Goal: Information Seeking & Learning: Learn about a topic

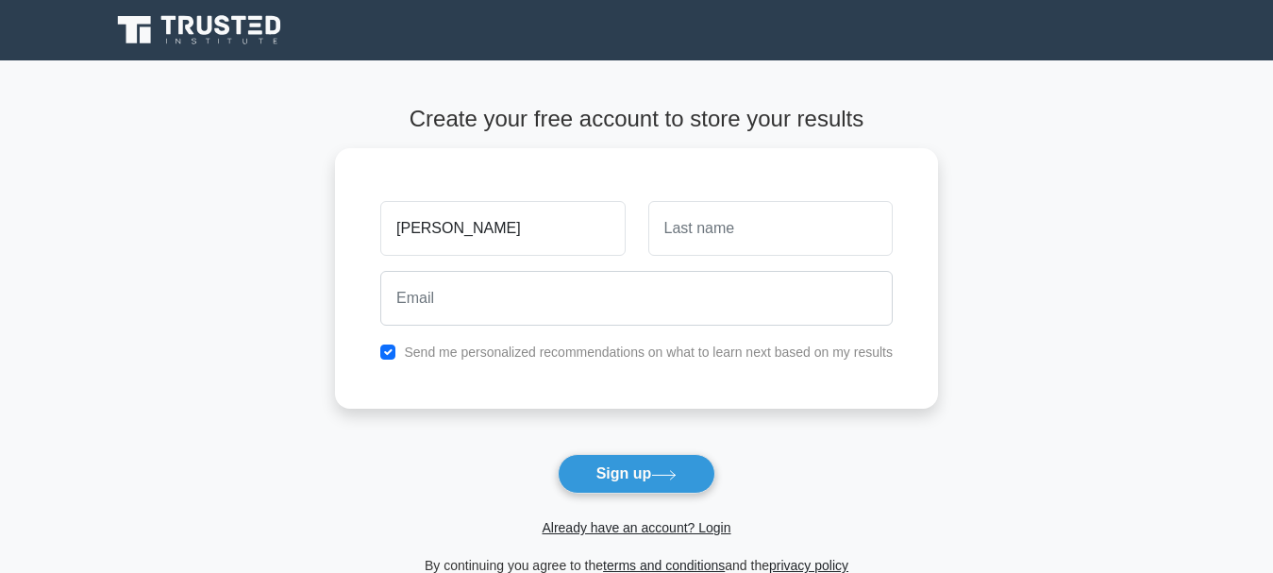
type input "[PERSON_NAME]"
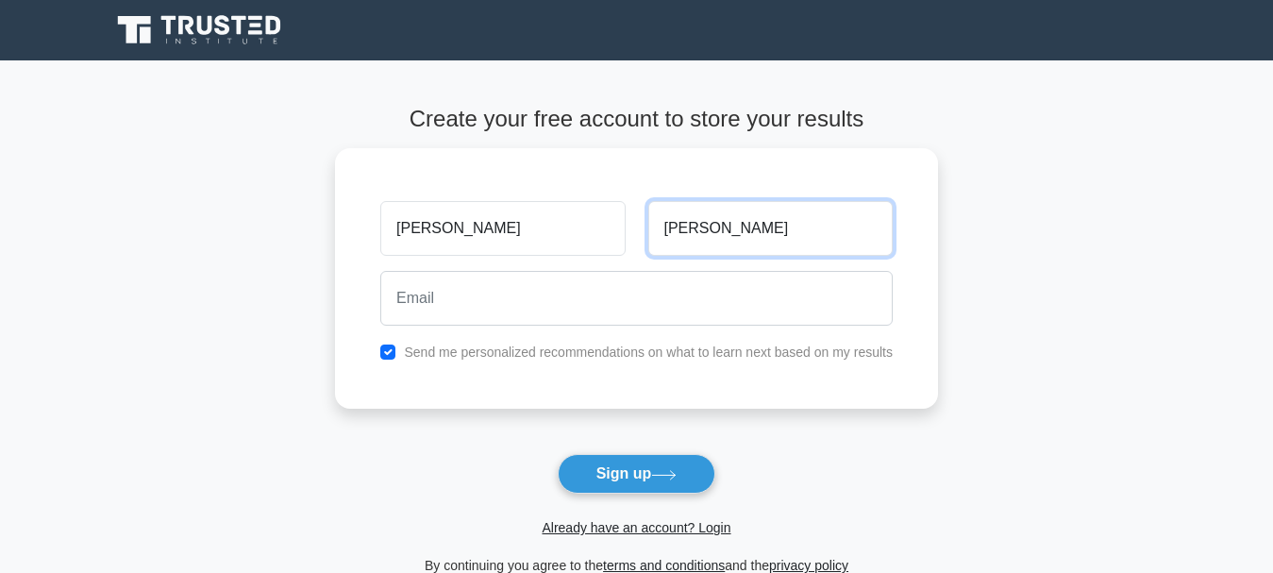
type input "[PERSON_NAME]"
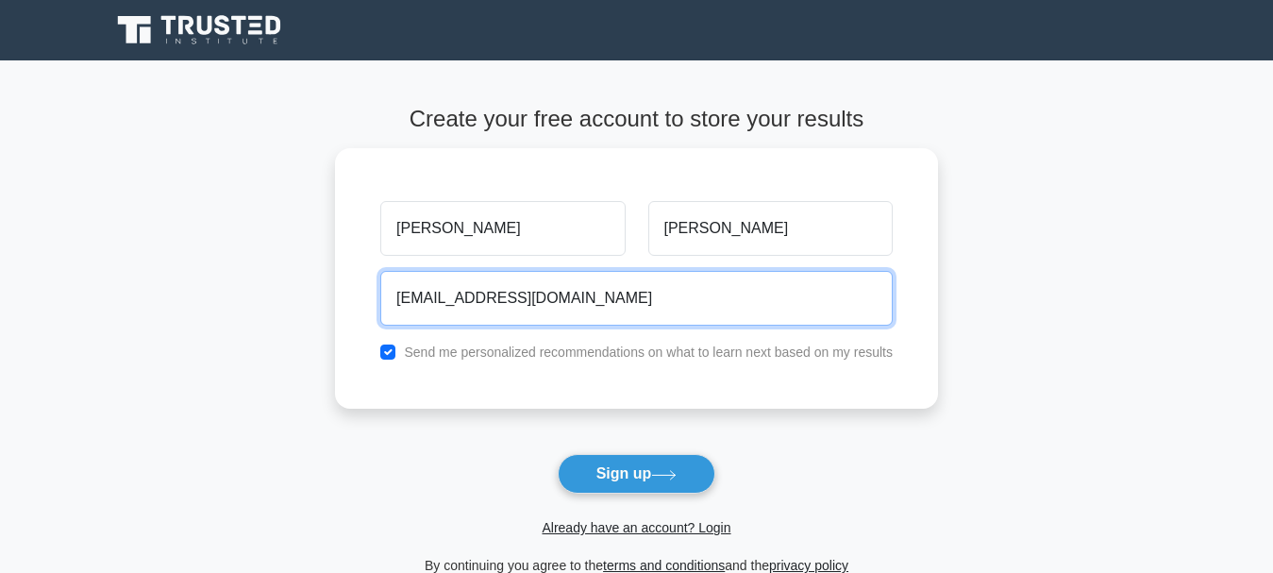
type input "[EMAIL_ADDRESS][DOMAIN_NAME]"
click at [558, 454] on button "Sign up" at bounding box center [637, 474] width 159 height 40
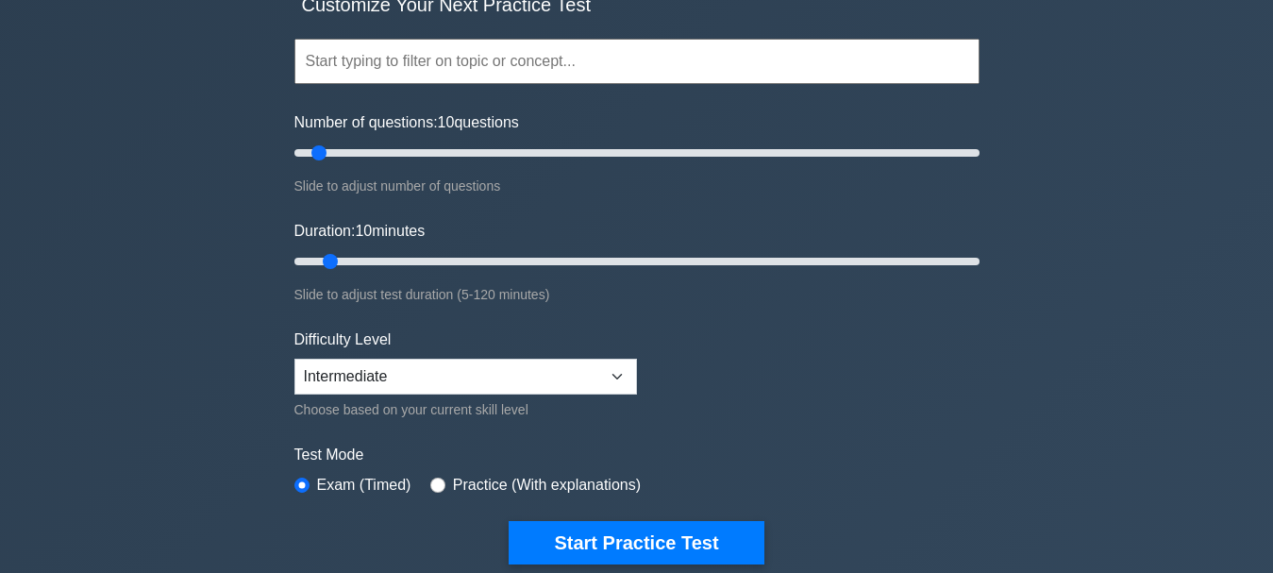
scroll to position [171, 0]
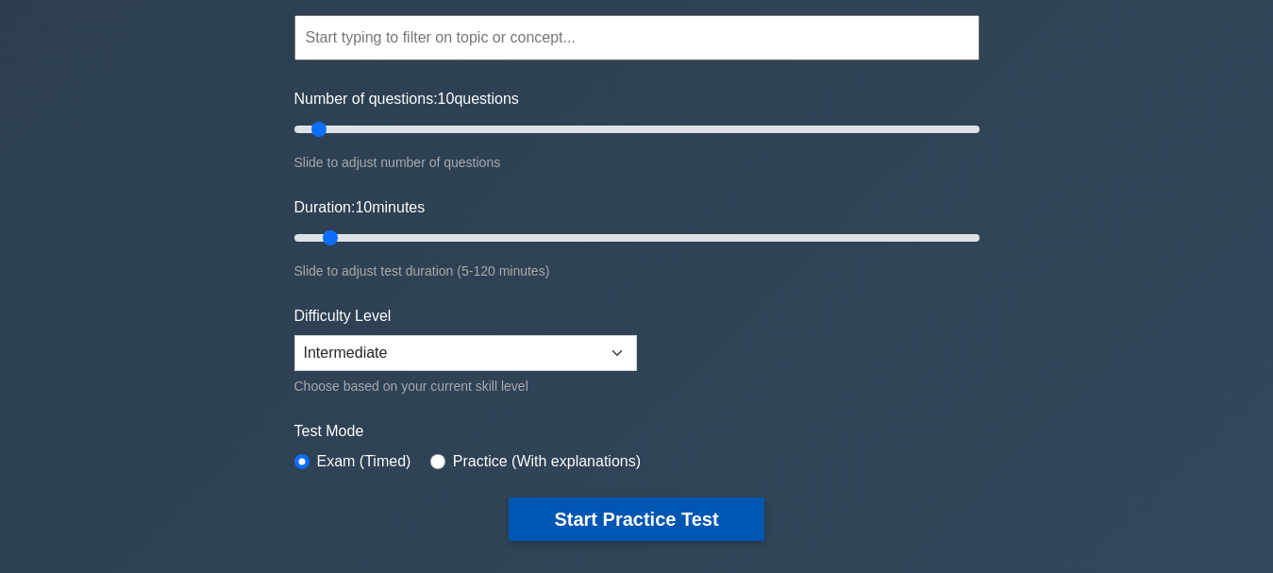
click at [659, 512] on button "Start Practice Test" at bounding box center [636, 518] width 255 height 43
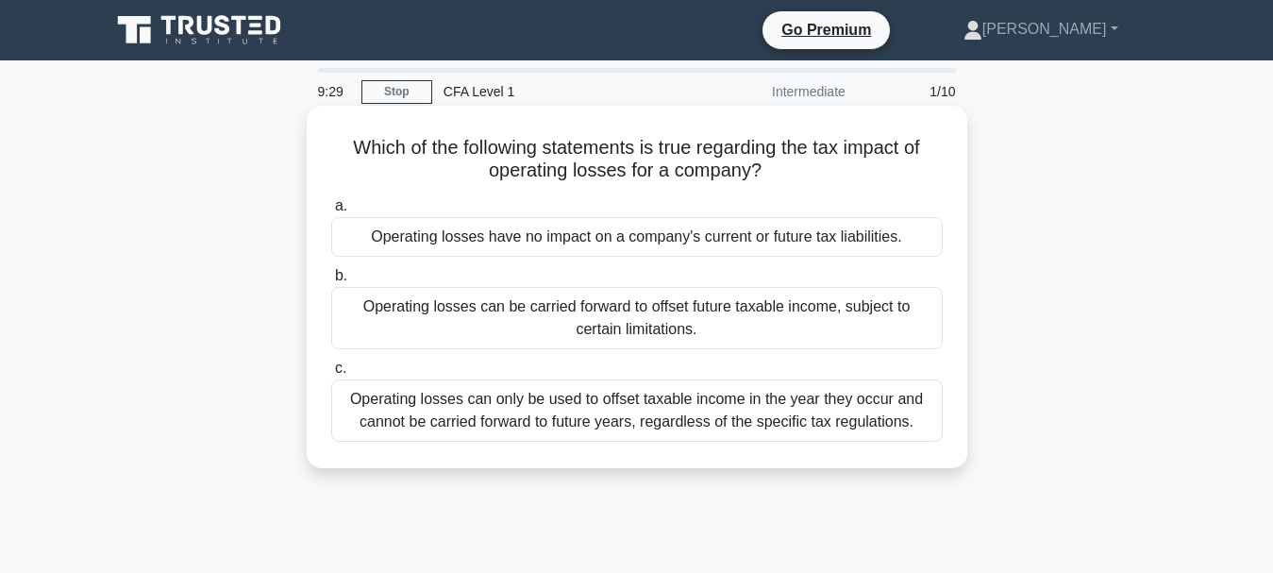
click at [732, 315] on div "Operating losses can be carried forward to offset future taxable income, subjec…" at bounding box center [636, 318] width 611 height 62
click at [331, 282] on input "b. Operating losses can be carried forward to offset future taxable income, sub…" at bounding box center [331, 276] width 0 height 12
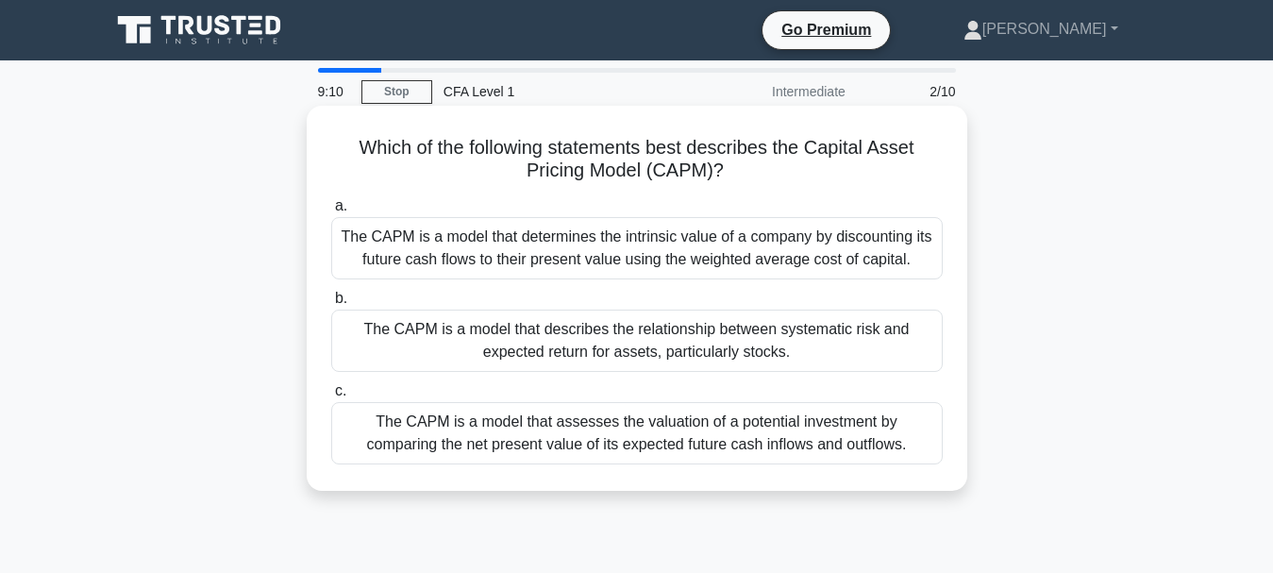
click at [731, 360] on div "The CAPM is a model that describes the relationship between systematic risk and…" at bounding box center [636, 341] width 611 height 62
click at [331, 305] on input "b. The CAPM is a model that describes the relationship between systematic risk …" at bounding box center [331, 299] width 0 height 12
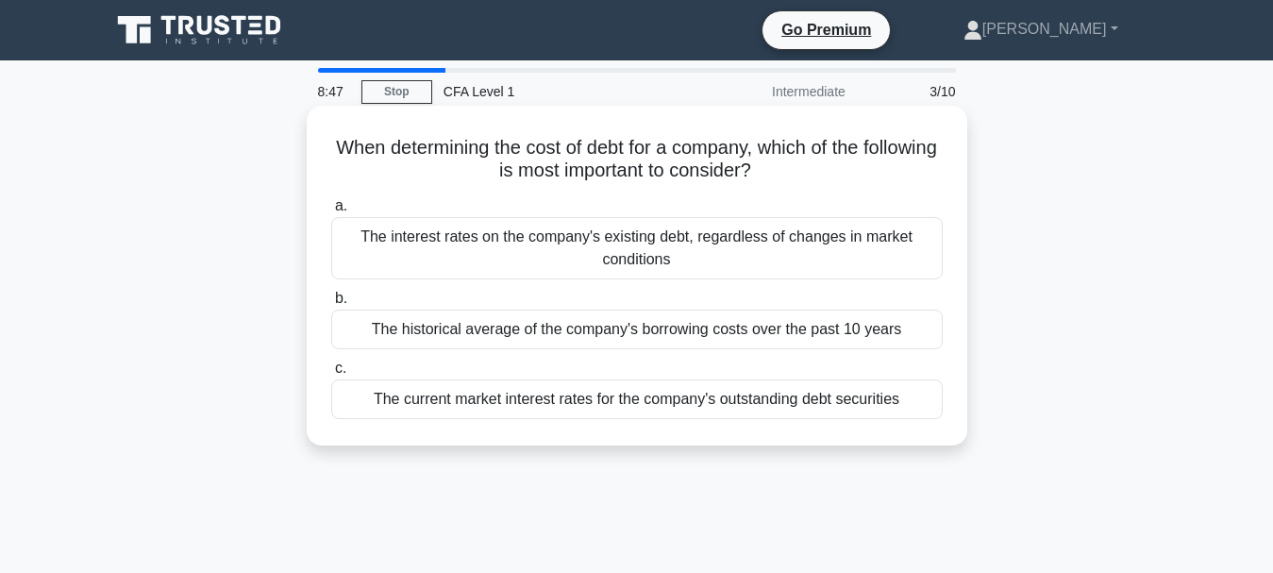
click at [781, 239] on div "The interest rates on the company's existing debt, regardless of changes in mar…" at bounding box center [636, 248] width 611 height 62
click at [331, 212] on input "a. The interest rates on the company's existing debt, regardless of changes in …" at bounding box center [331, 206] width 0 height 12
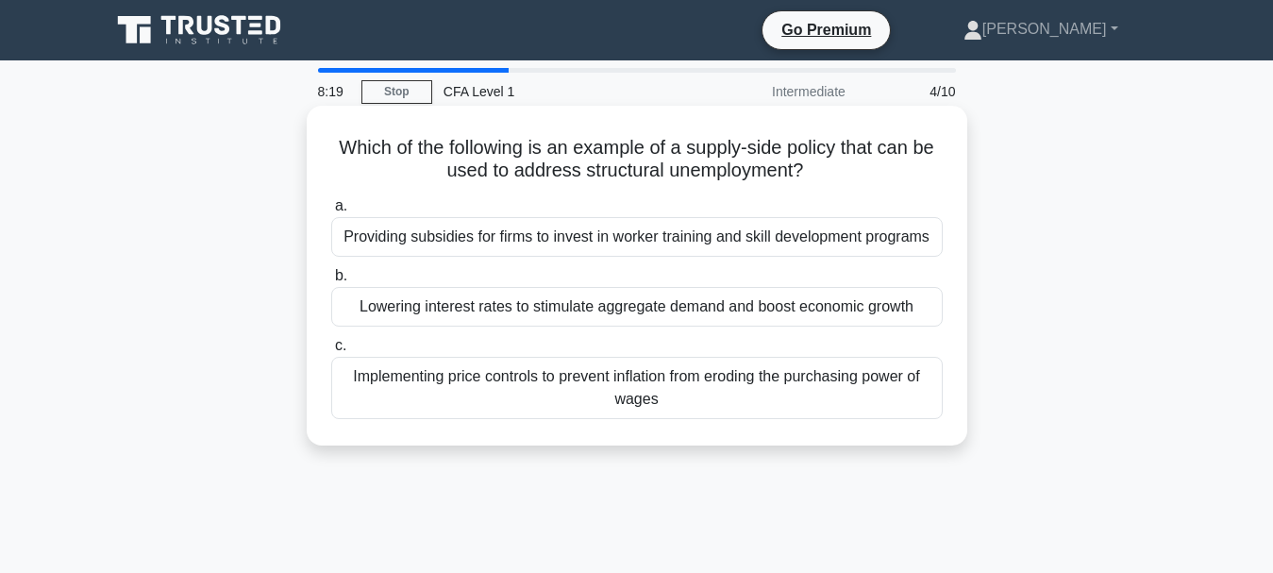
click at [668, 240] on div "Providing subsidies for firms to invest in worker training and skill developmen…" at bounding box center [636, 237] width 611 height 40
click at [331, 212] on input "a. Providing subsidies for firms to invest in worker training and skill develop…" at bounding box center [331, 206] width 0 height 12
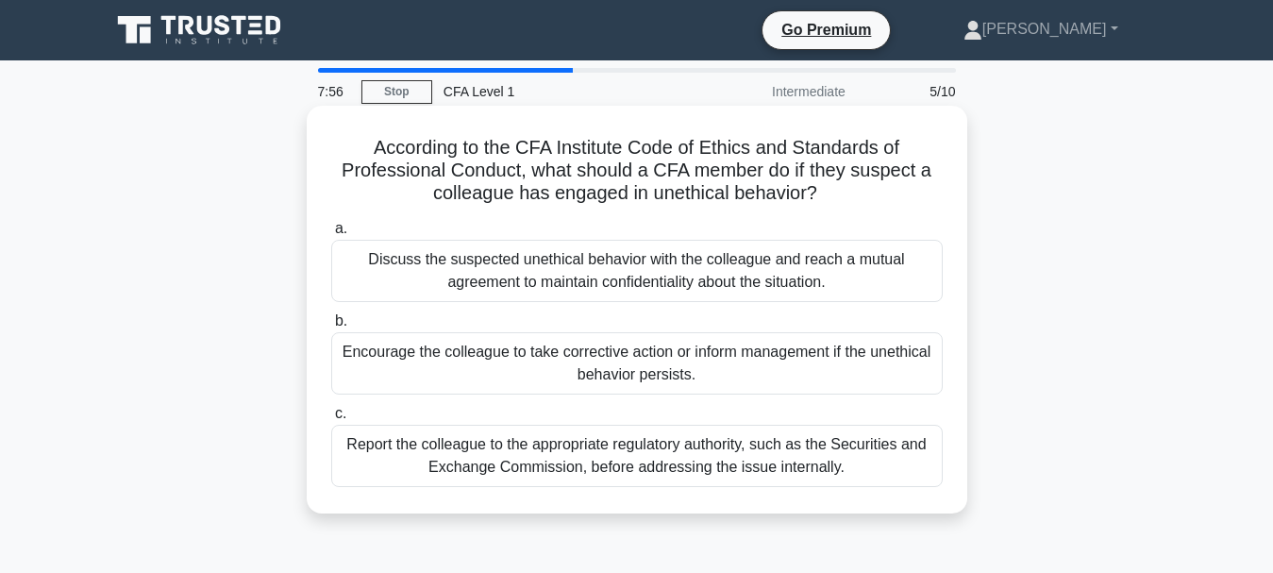
click at [833, 452] on div "Report the colleague to the appropriate regulatory authority, such as the Secur…" at bounding box center [636, 456] width 611 height 62
click at [331, 420] on input "c. Report the colleague to the appropriate regulatory authority, such as the Se…" at bounding box center [331, 414] width 0 height 12
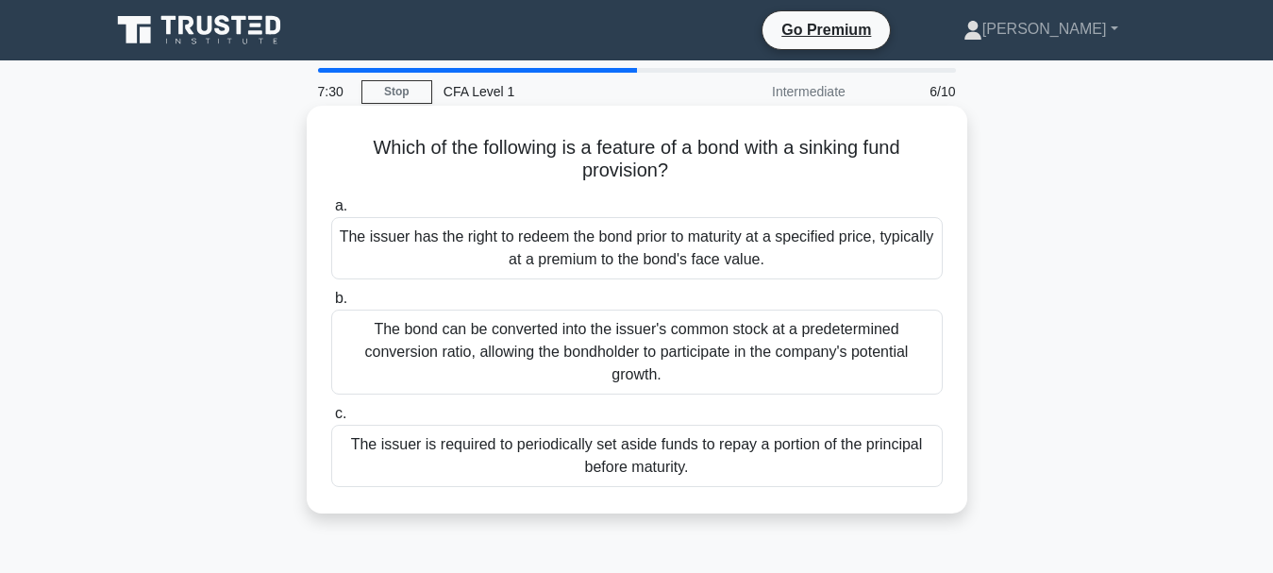
click at [823, 242] on div "The issuer has the right to redeem the bond prior to maturity at a specified pr…" at bounding box center [636, 248] width 611 height 62
click at [331, 212] on input "a. The issuer has the right to redeem the bond prior to maturity at a specified…" at bounding box center [331, 206] width 0 height 12
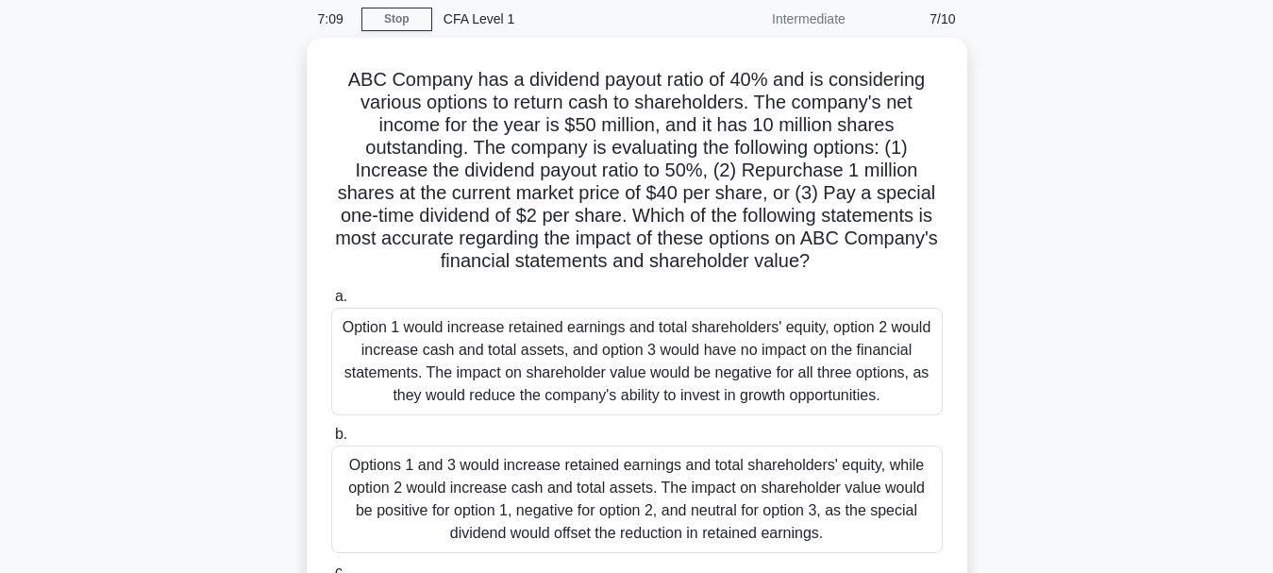
scroll to position [75, 0]
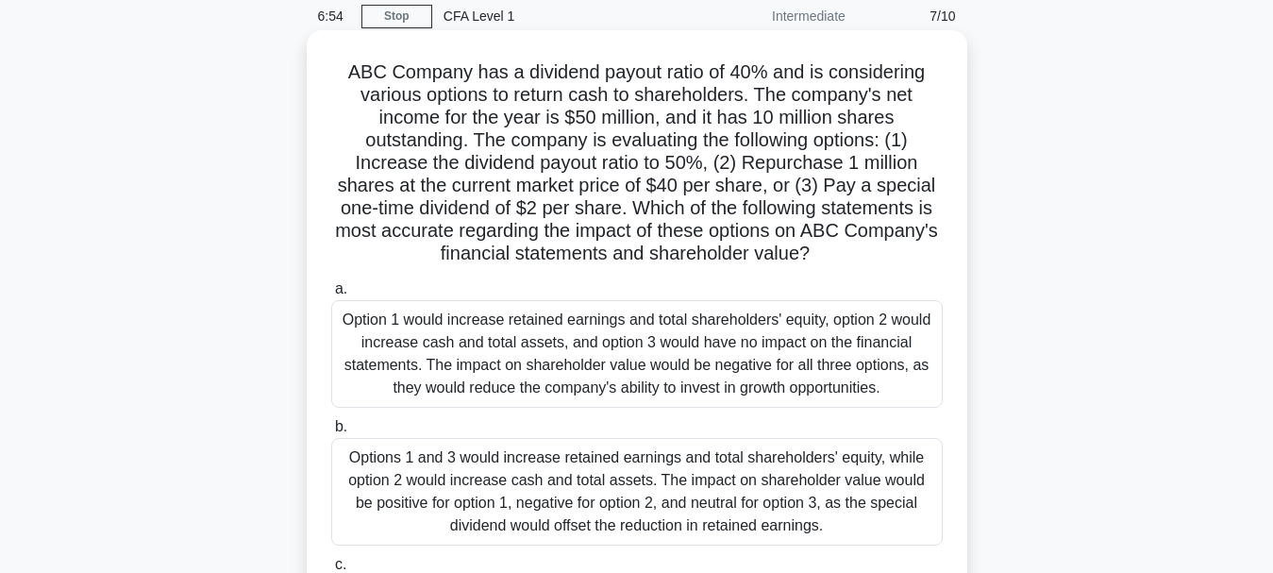
click at [684, 330] on div "Option 1 would increase retained earnings and total shareholders' equity, optio…" at bounding box center [636, 354] width 611 height 108
click at [331, 295] on input "a. Option 1 would increase retained earnings and total shareholders' equity, op…" at bounding box center [331, 289] width 0 height 12
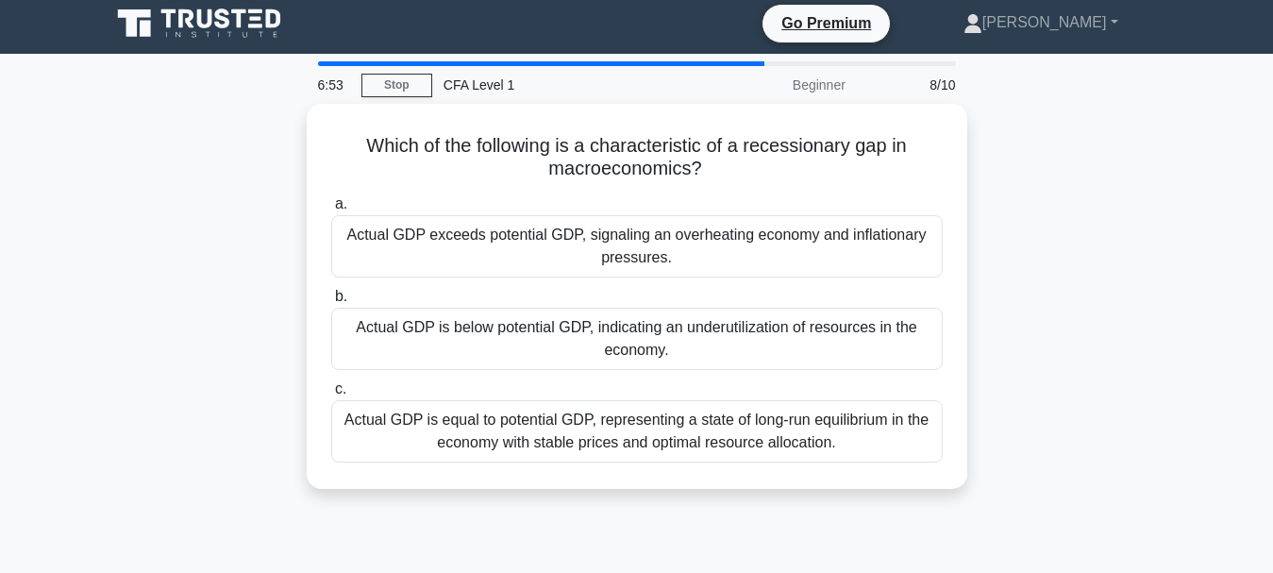
scroll to position [0, 0]
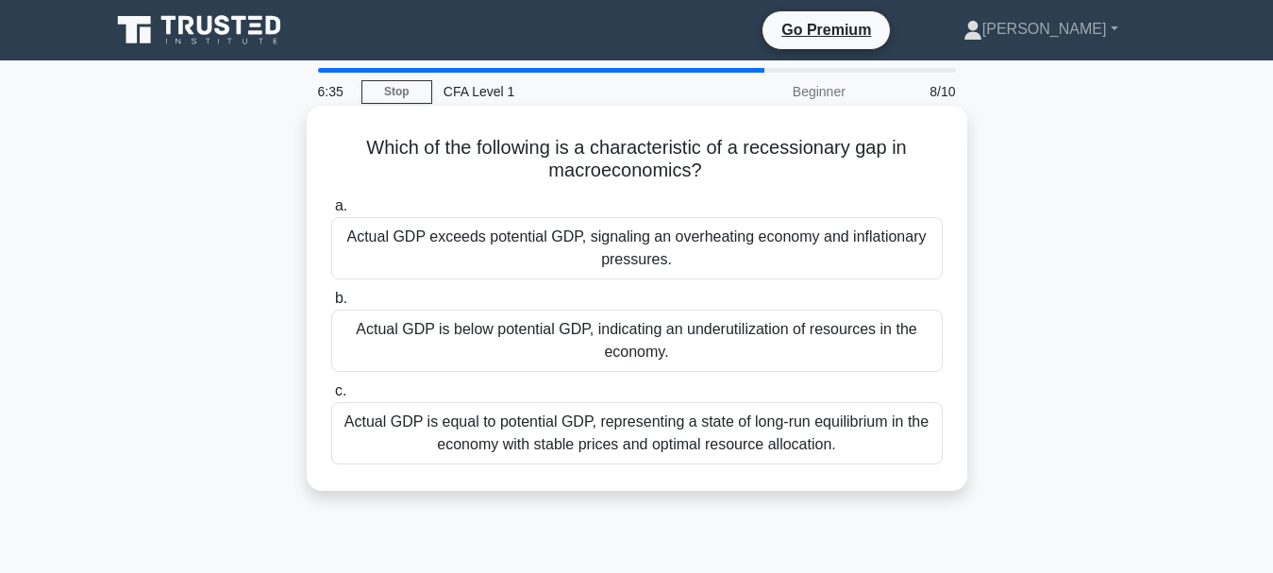
click at [545, 353] on div "Actual GDP is below potential GDP, indicating an underutilization of resources …" at bounding box center [636, 341] width 611 height 62
click at [331, 305] on input "b. Actual GDP is below potential GDP, indicating an underutilization of resourc…" at bounding box center [331, 299] width 0 height 12
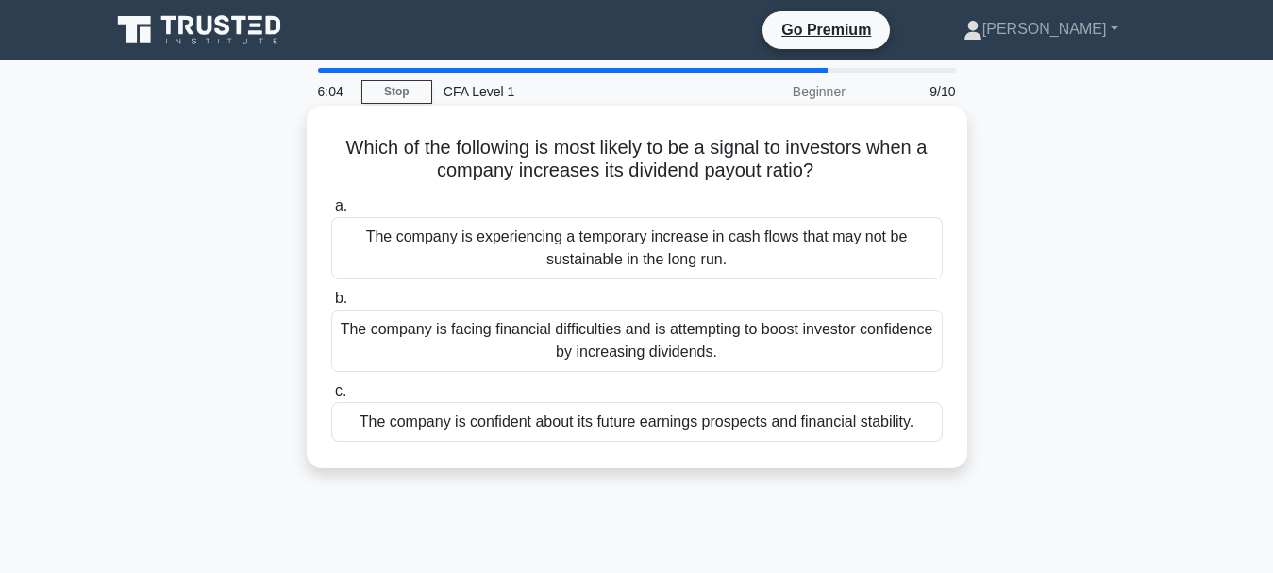
click at [571, 334] on div "The company is facing financial difficulties and is attempting to boost investo…" at bounding box center [636, 341] width 611 height 62
click at [331, 305] on input "b. The company is facing financial difficulties and is attempting to boost inve…" at bounding box center [331, 299] width 0 height 12
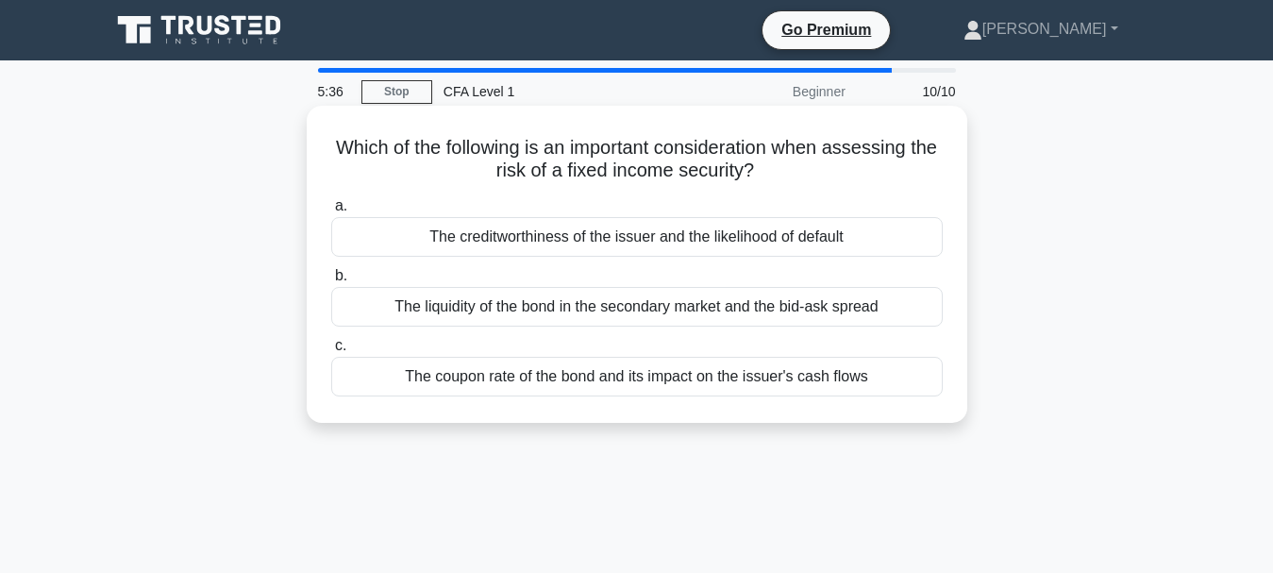
click at [600, 378] on div "The coupon rate of the bond and its impact on the issuer's cash flows" at bounding box center [636, 377] width 611 height 40
click at [331, 352] on input "c. The coupon rate of the bond and its impact on the issuer's cash flows" at bounding box center [331, 346] width 0 height 12
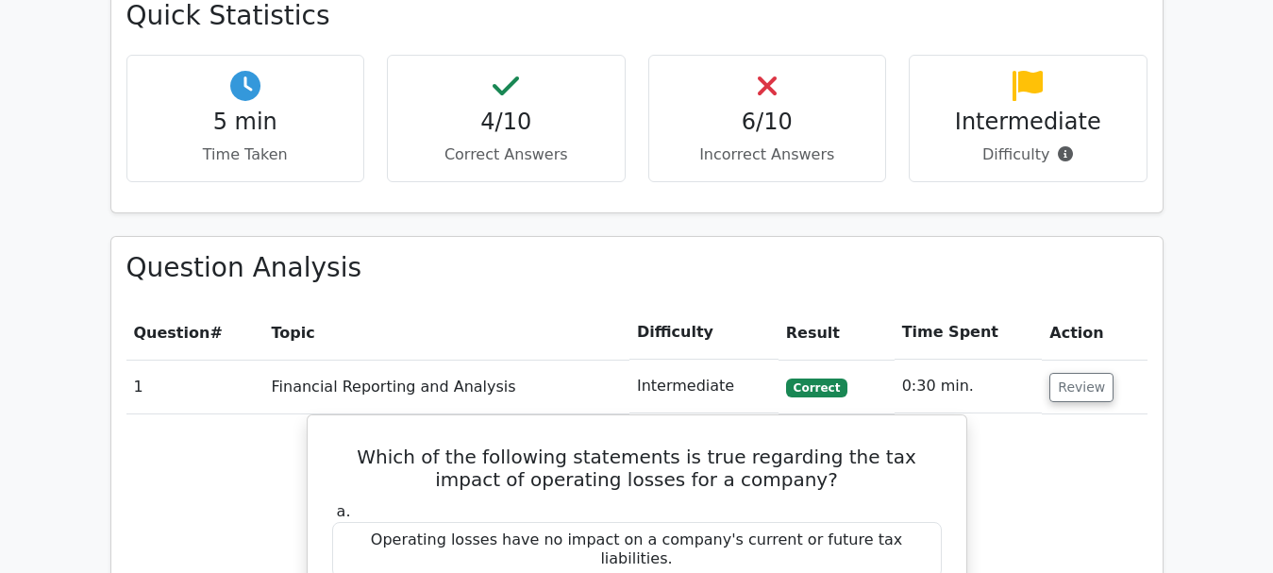
scroll to position [1090, 0]
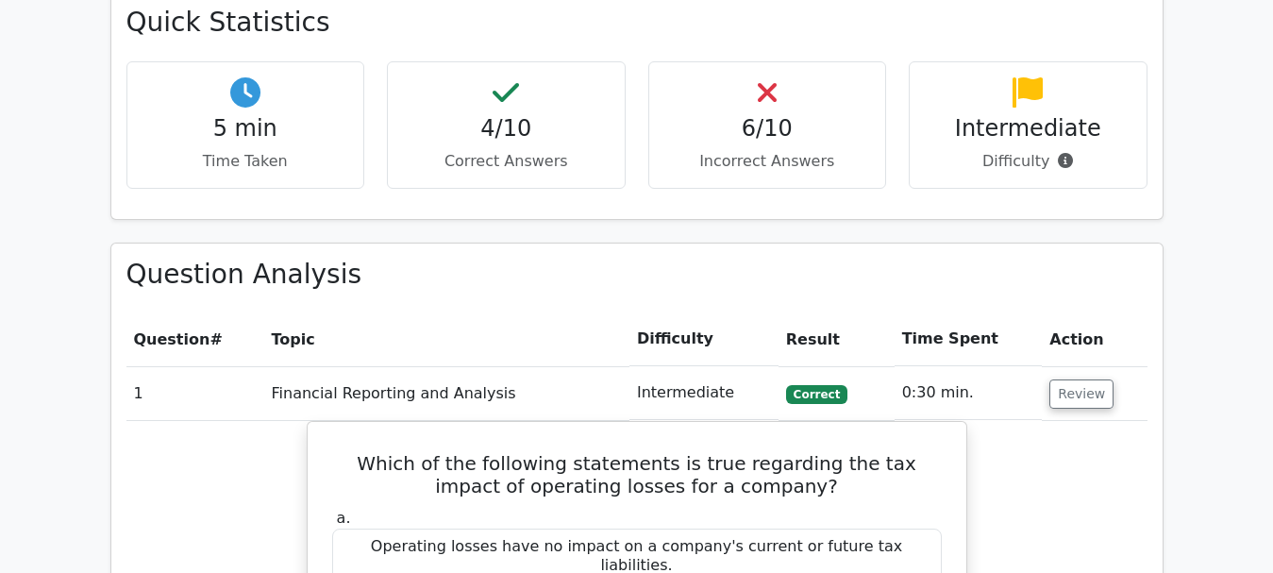
drag, startPoint x: 1288, startPoint y: 52, endPoint x: 1283, endPoint y: 215, distance: 163.3
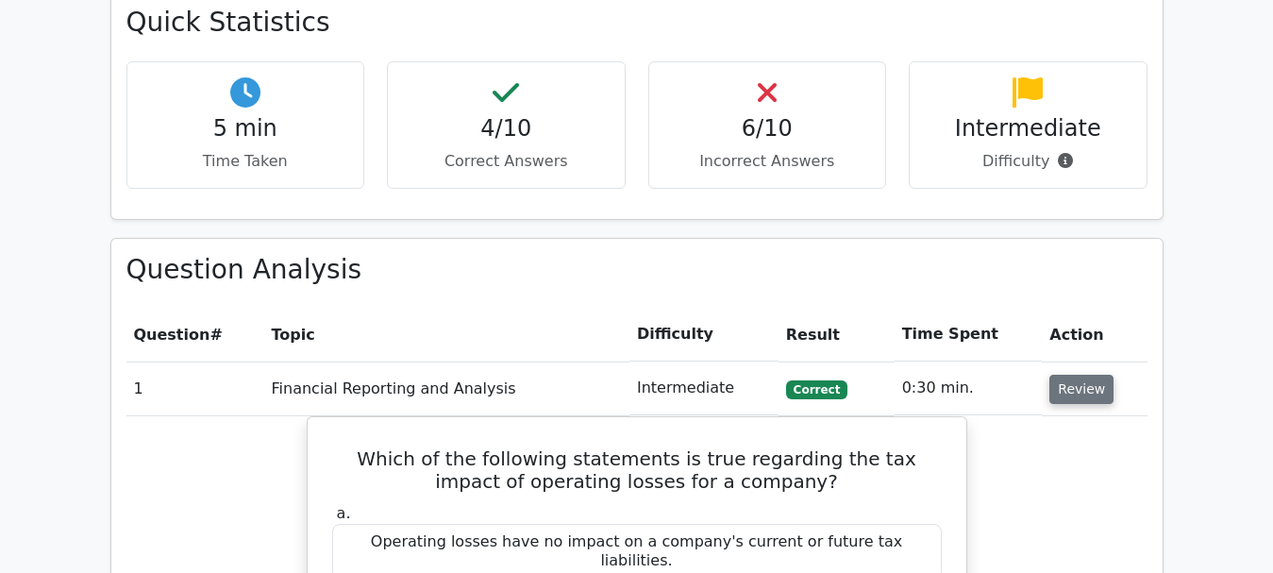
click at [1083, 375] on button "Review" at bounding box center [1081, 389] width 64 height 29
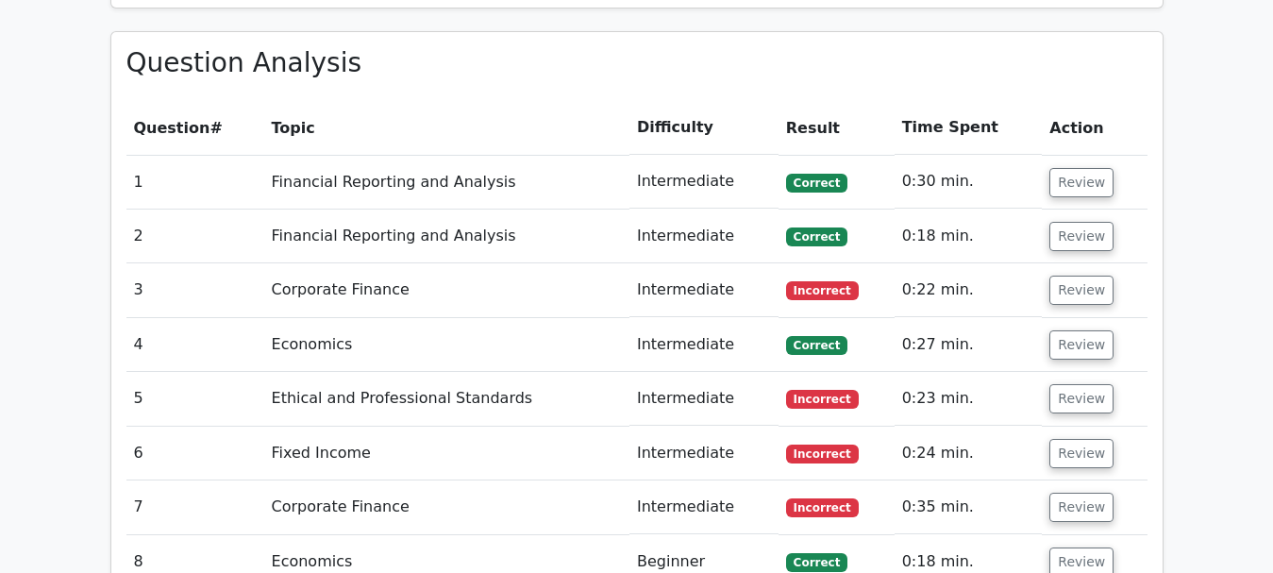
scroll to position [1287, 0]
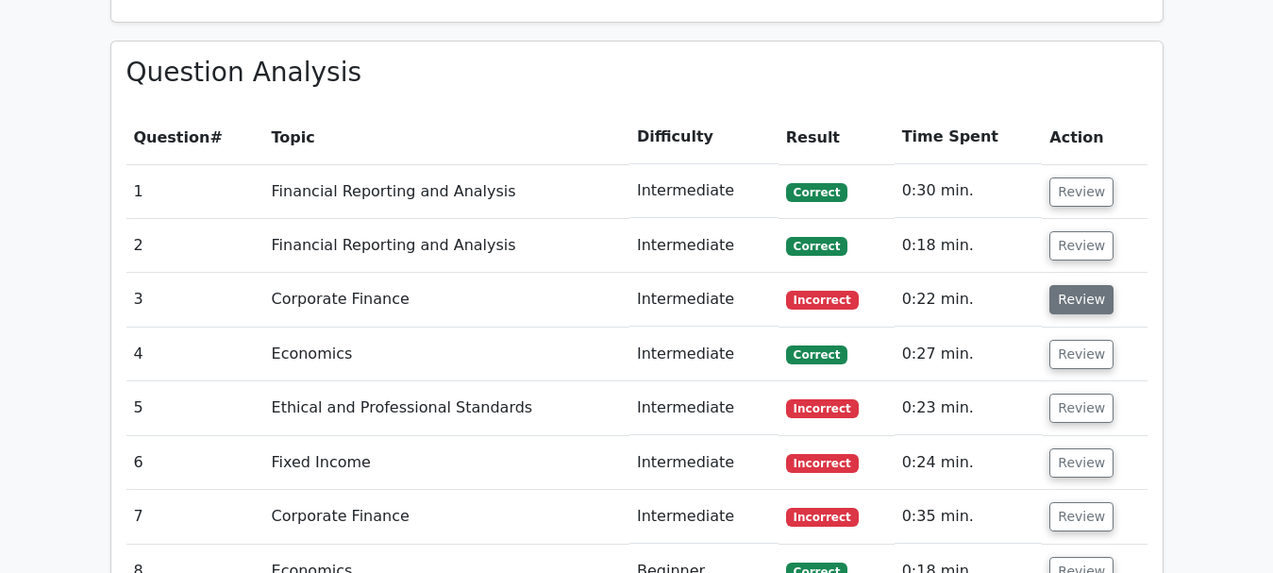
click at [1082, 285] on button "Review" at bounding box center [1081, 299] width 64 height 29
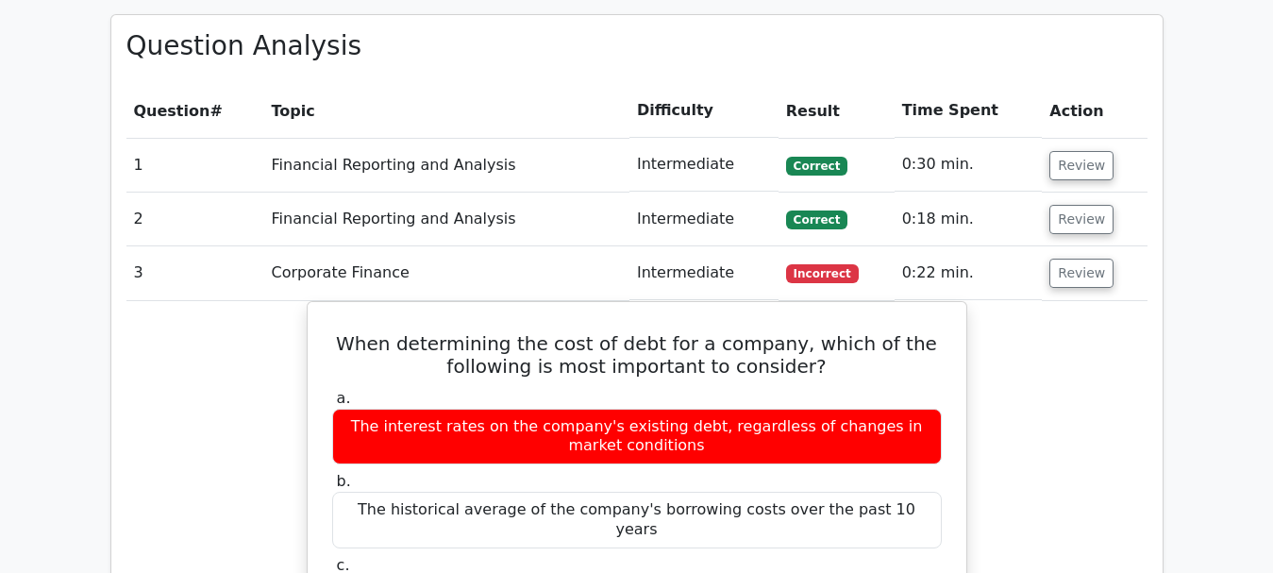
scroll to position [1325, 0]
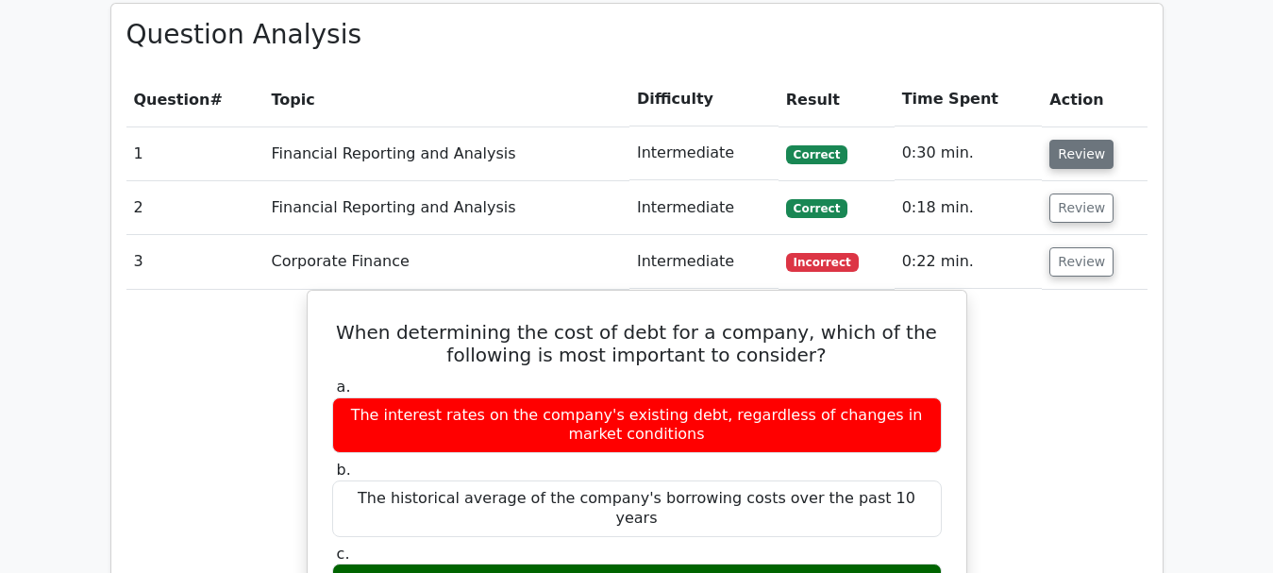
click at [1089, 140] on button "Review" at bounding box center [1081, 154] width 64 height 29
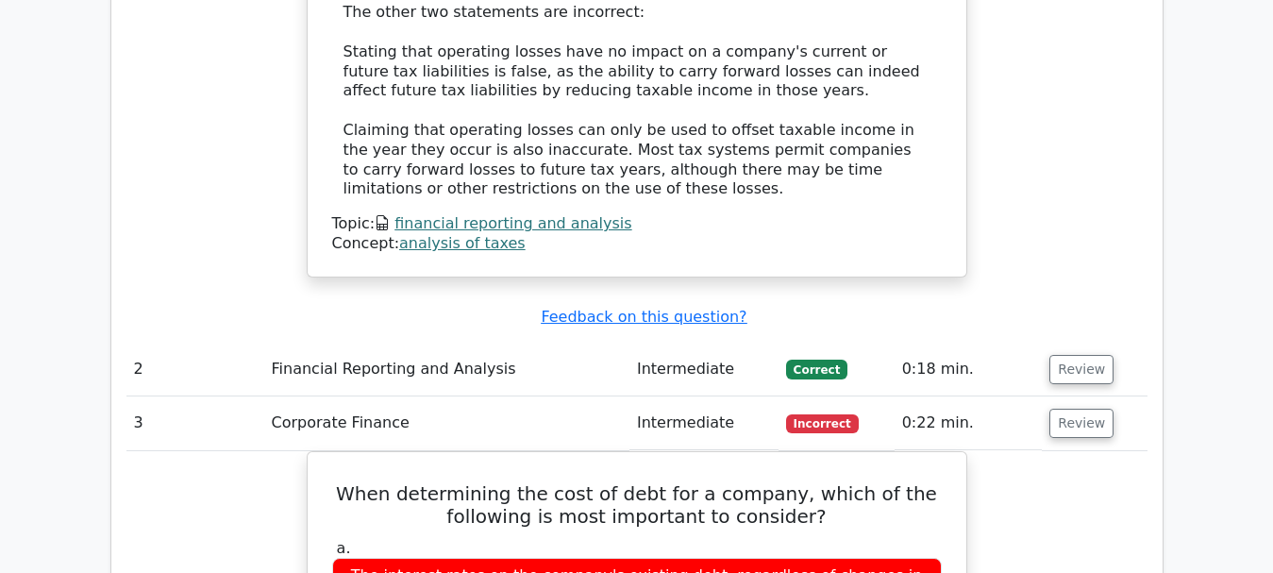
scroll to position [2075, 0]
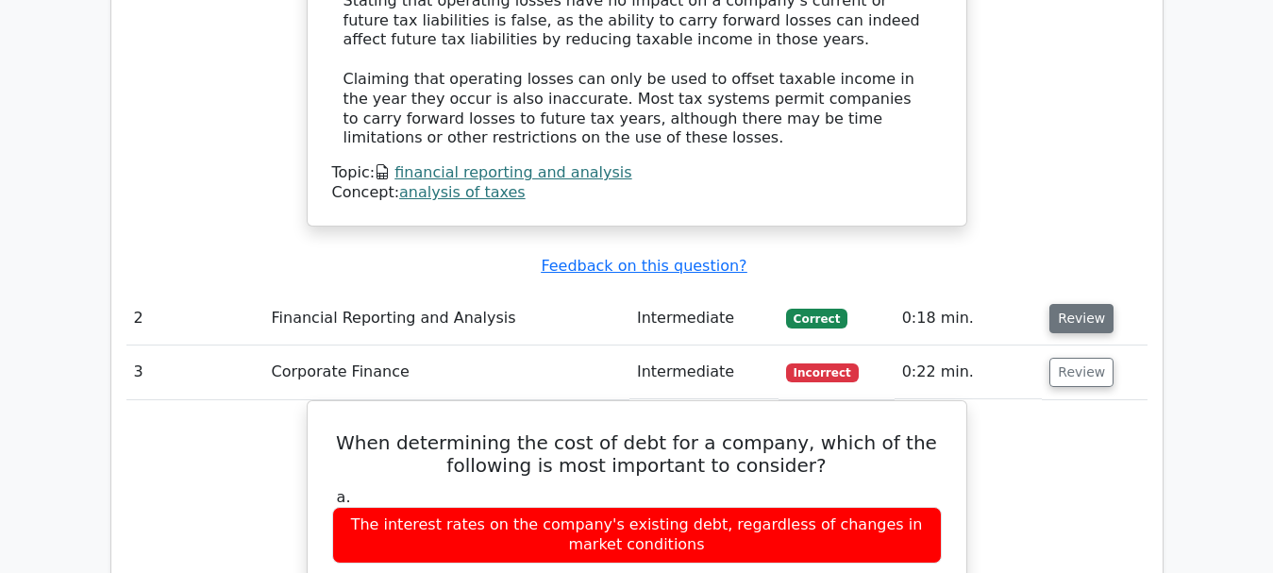
click at [1066, 304] on button "Review" at bounding box center [1081, 318] width 64 height 29
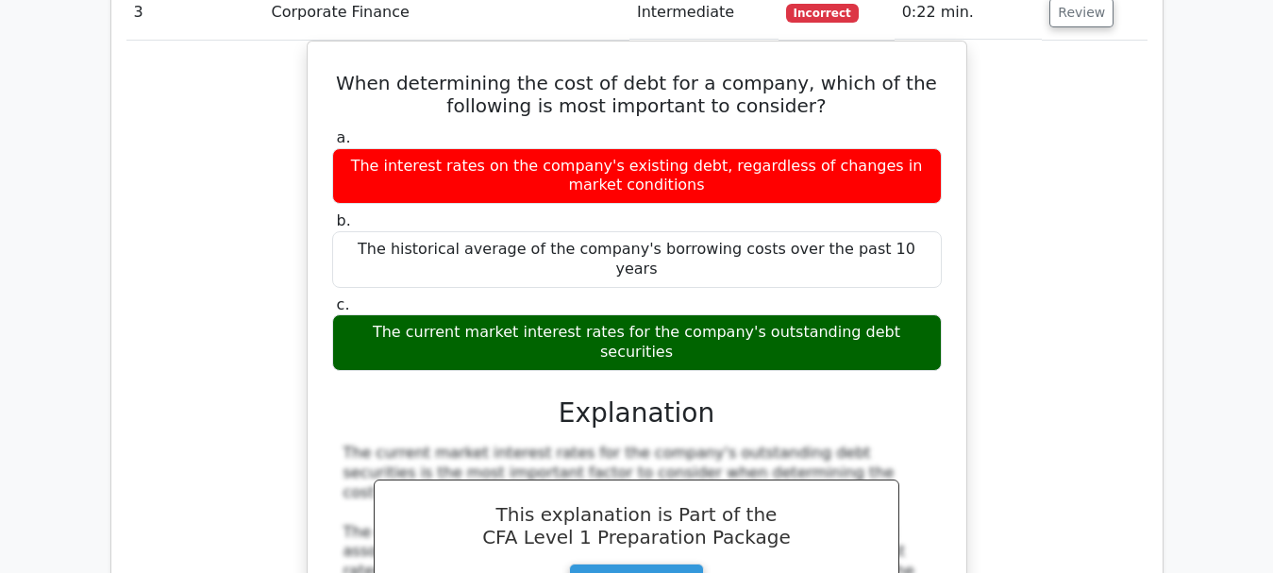
scroll to position [3471, 0]
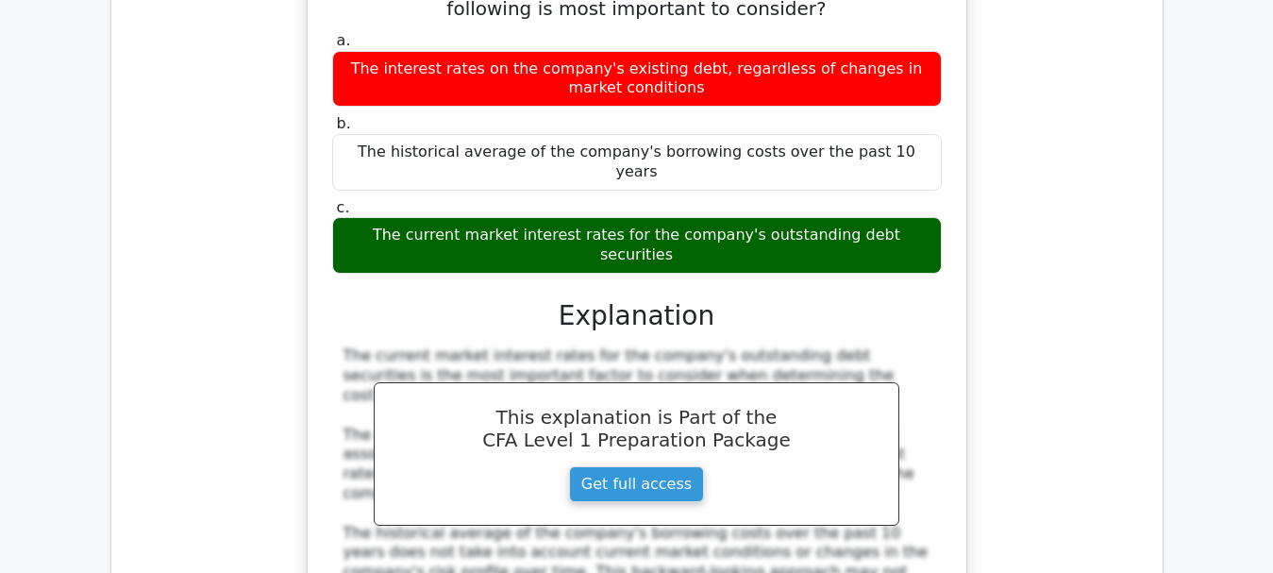
click at [1003, 231] on div "When determining the cost of debt for a company, which of the following is most…" at bounding box center [636, 382] width 1021 height 878
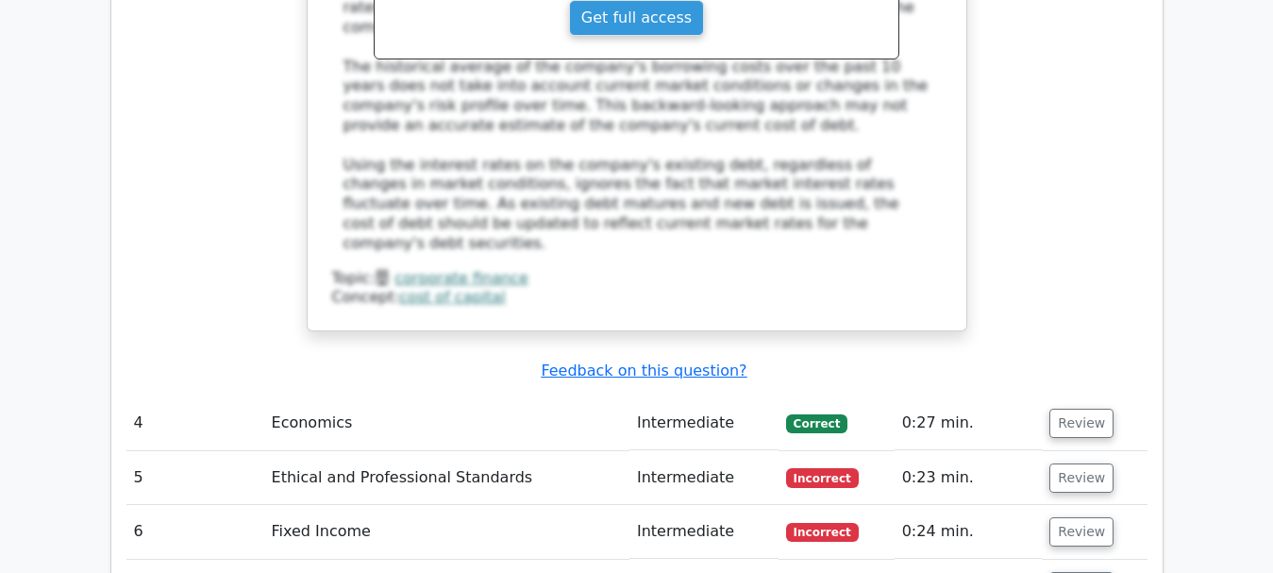
scroll to position [3831, 0]
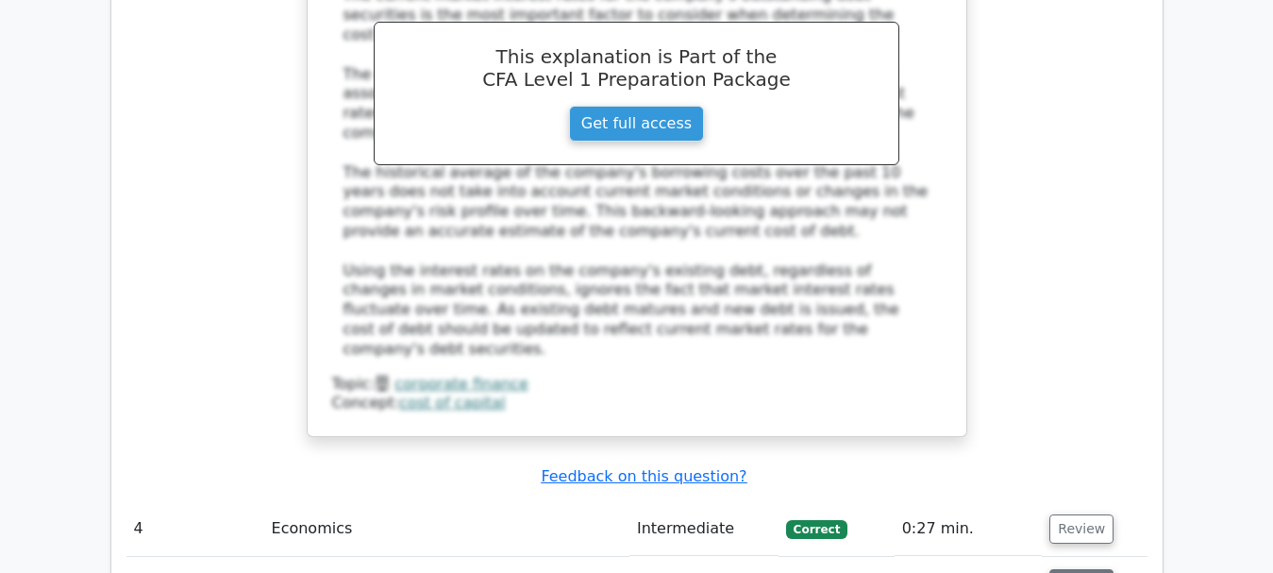
click at [1081, 569] on button "Review" at bounding box center [1081, 583] width 64 height 29
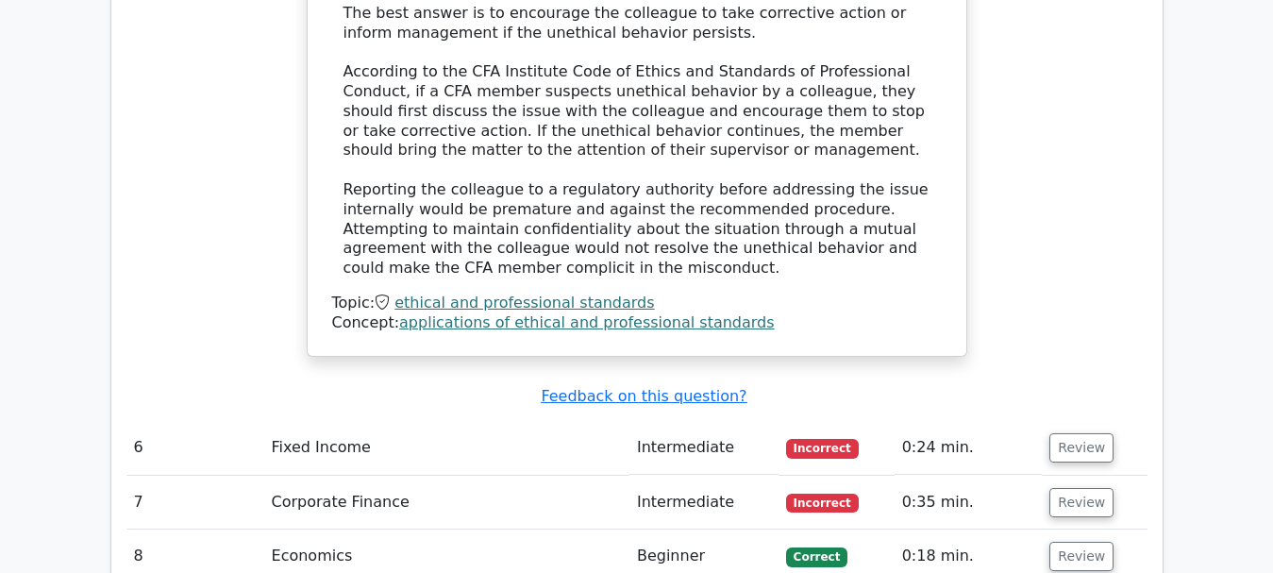
scroll to position [4858, 0]
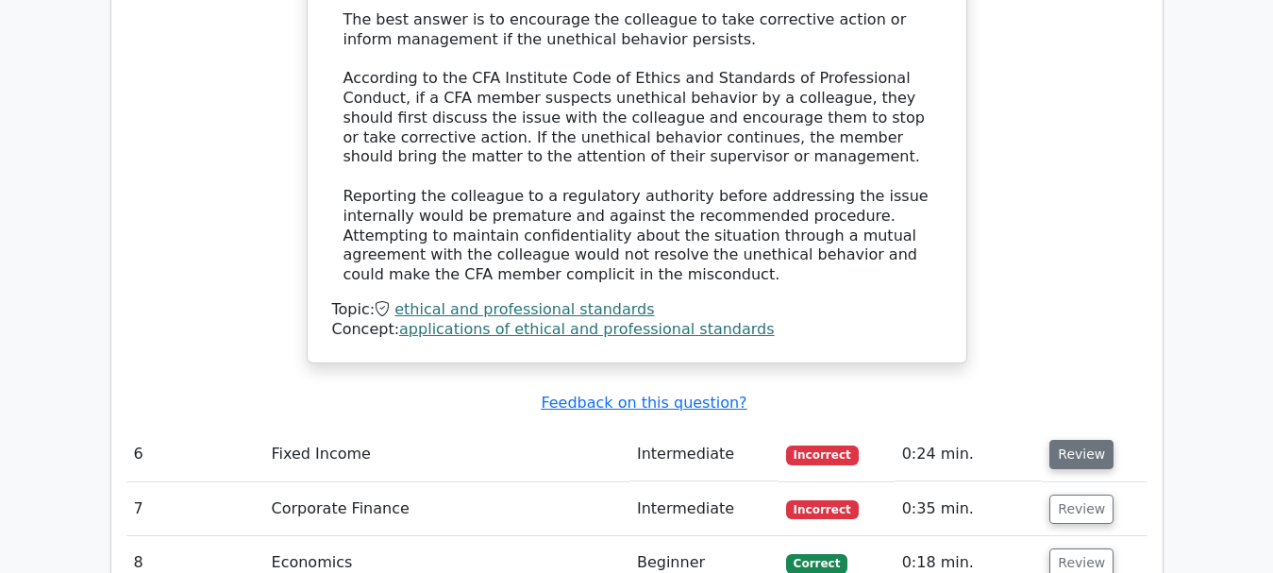
click at [1071, 440] on button "Review" at bounding box center [1081, 454] width 64 height 29
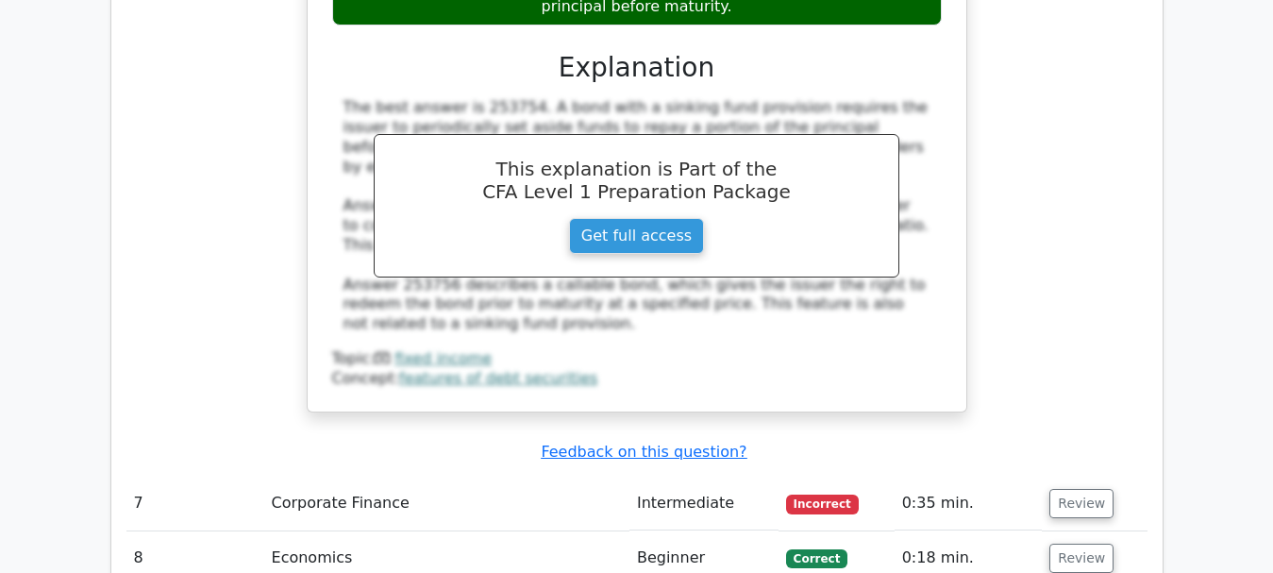
scroll to position [5632, 0]
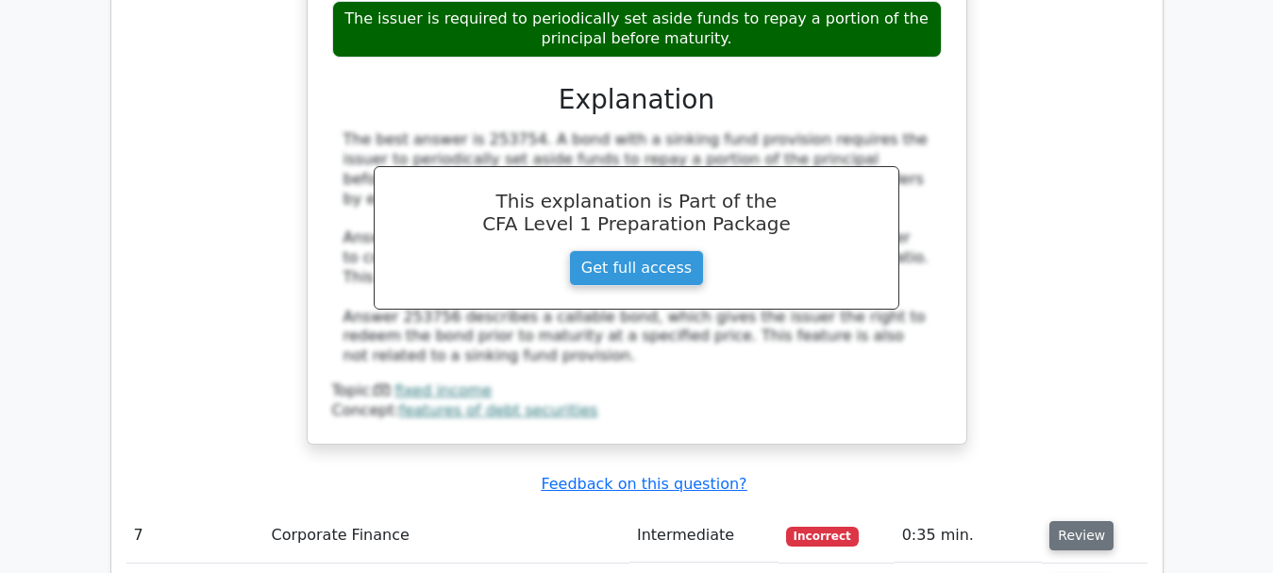
click at [1078, 521] on button "Review" at bounding box center [1081, 535] width 64 height 29
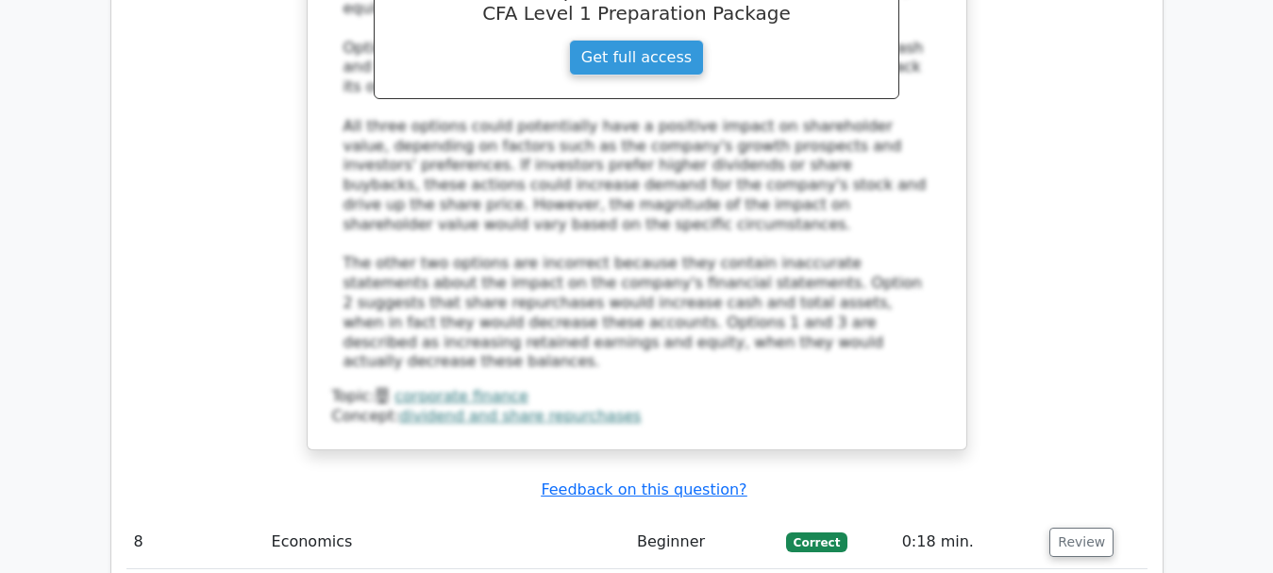
scroll to position [7067, 0]
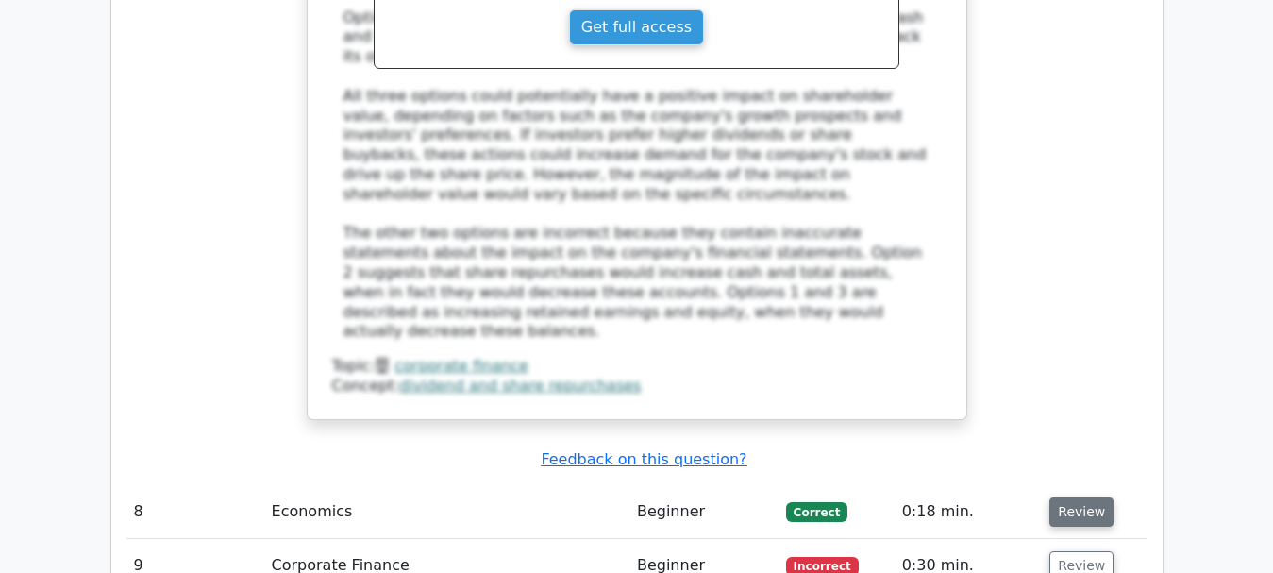
click at [1071, 497] on button "Review" at bounding box center [1081, 511] width 64 height 29
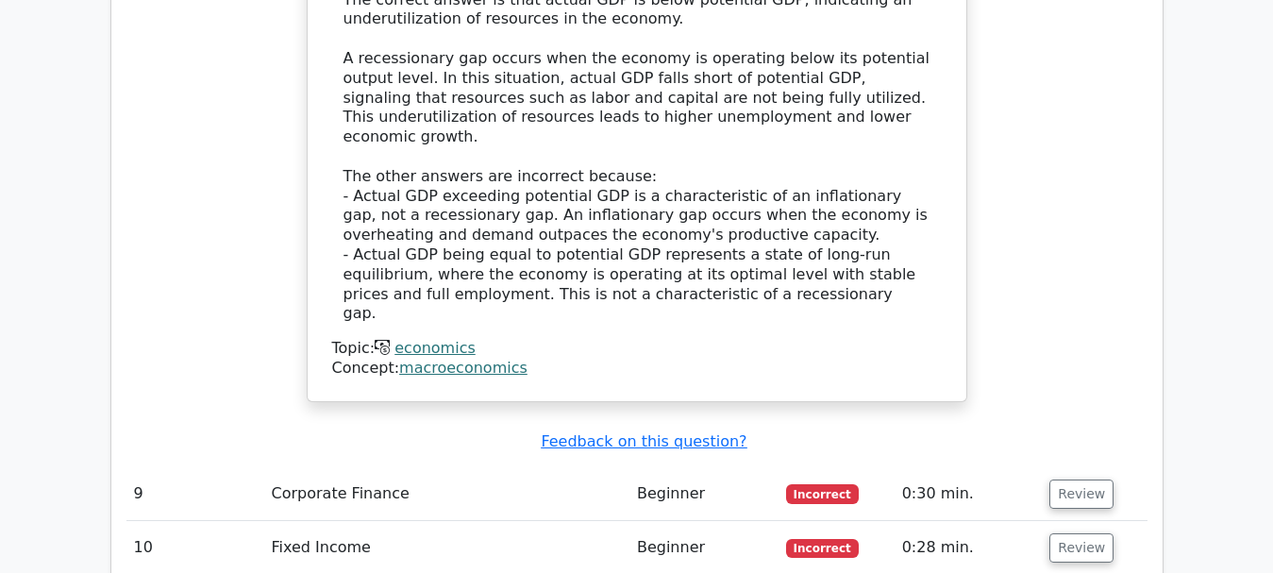
scroll to position [8010, 0]
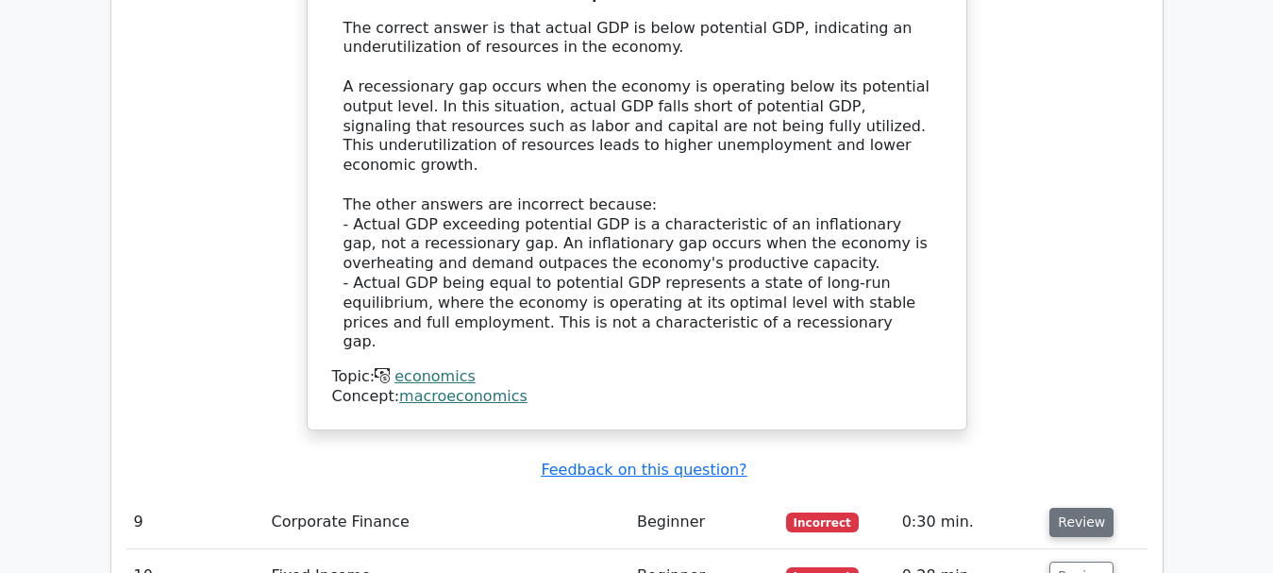
click at [1088, 508] on button "Review" at bounding box center [1081, 522] width 64 height 29
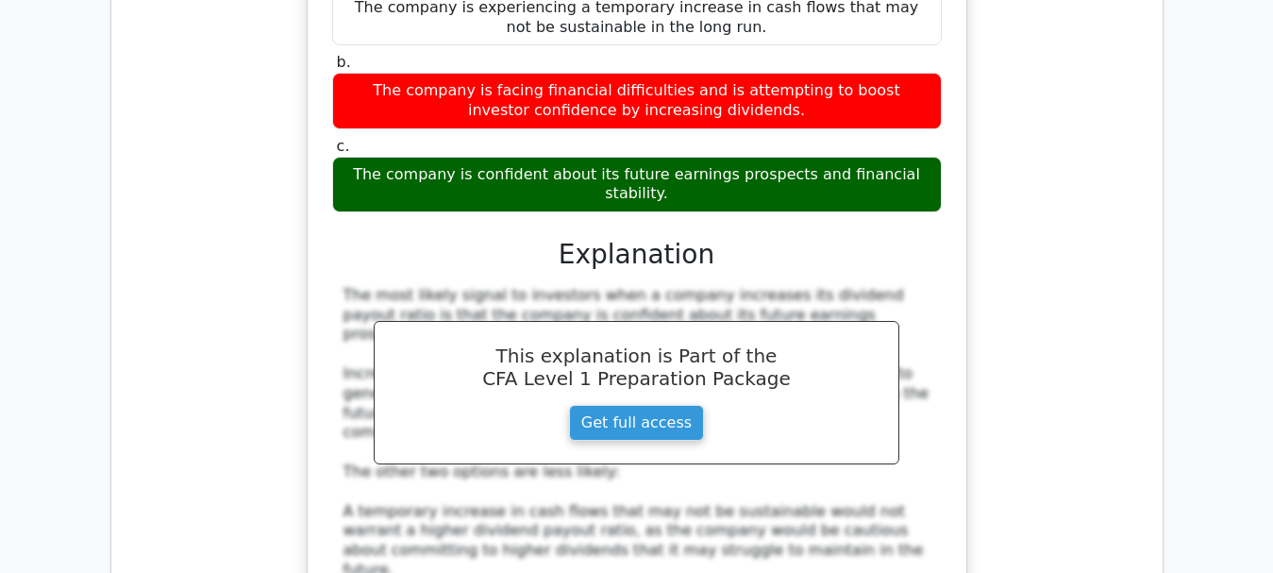
scroll to position [8765, 0]
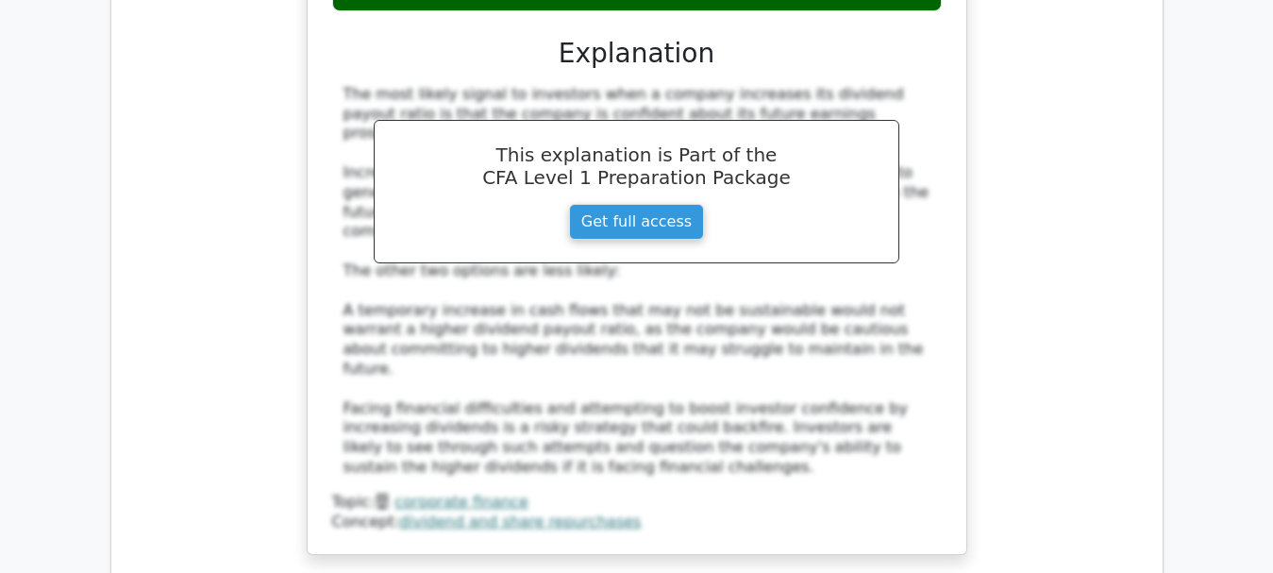
scroll to position [8916, 0]
